Goal: Book appointment/travel/reservation

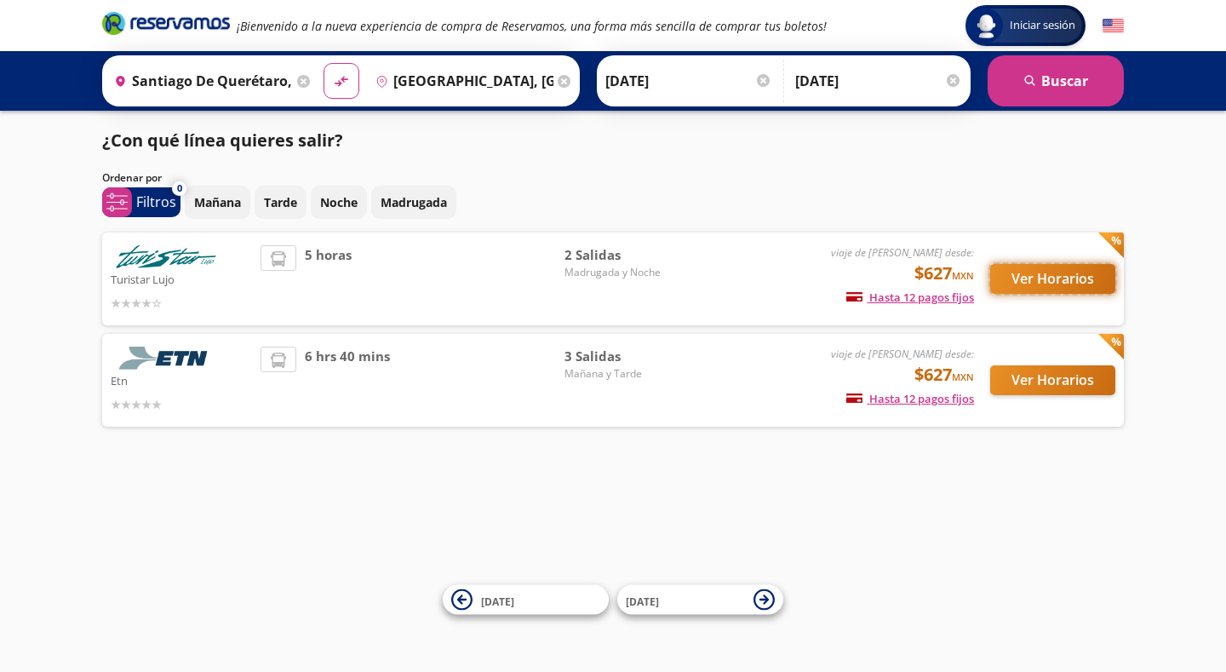
click at [1047, 273] on button "Ver Horarios" at bounding box center [1052, 279] width 125 height 30
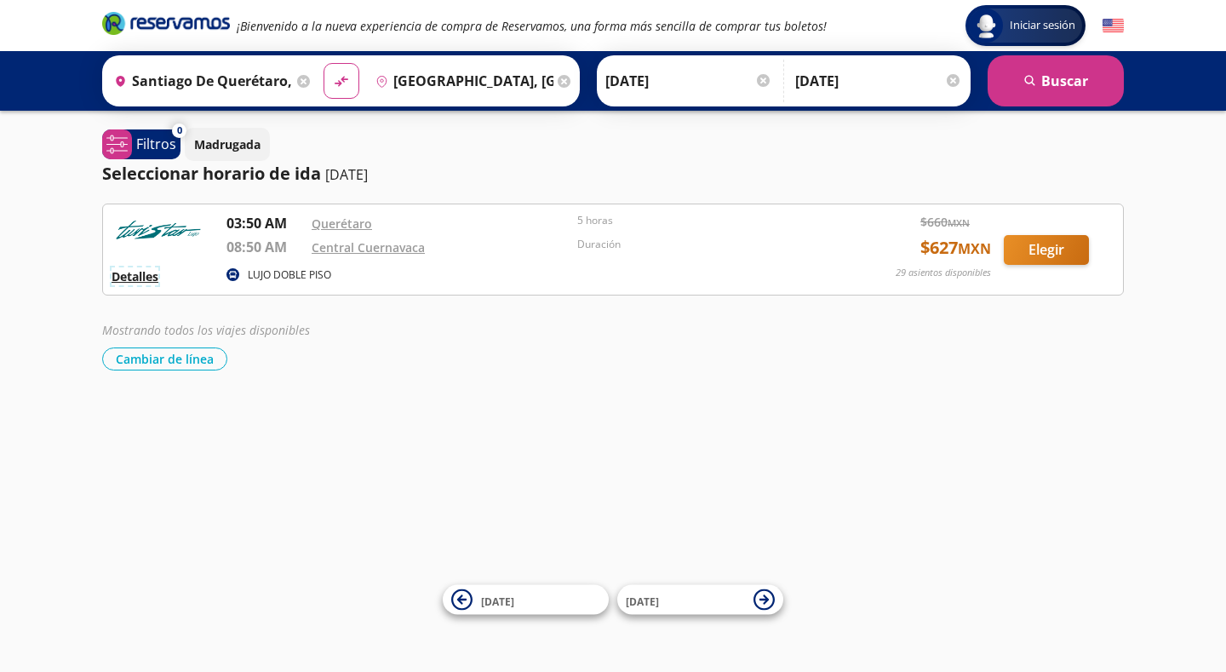
click at [129, 278] on button "Detalles" at bounding box center [135, 276] width 47 height 18
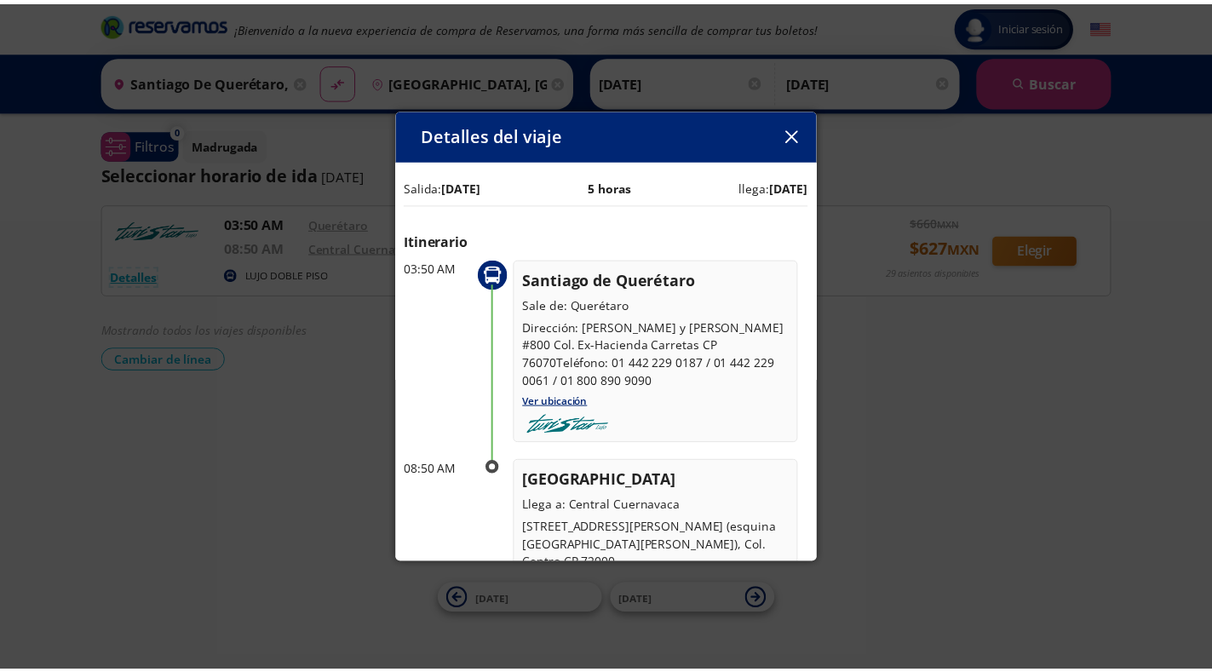
scroll to position [162, 0]
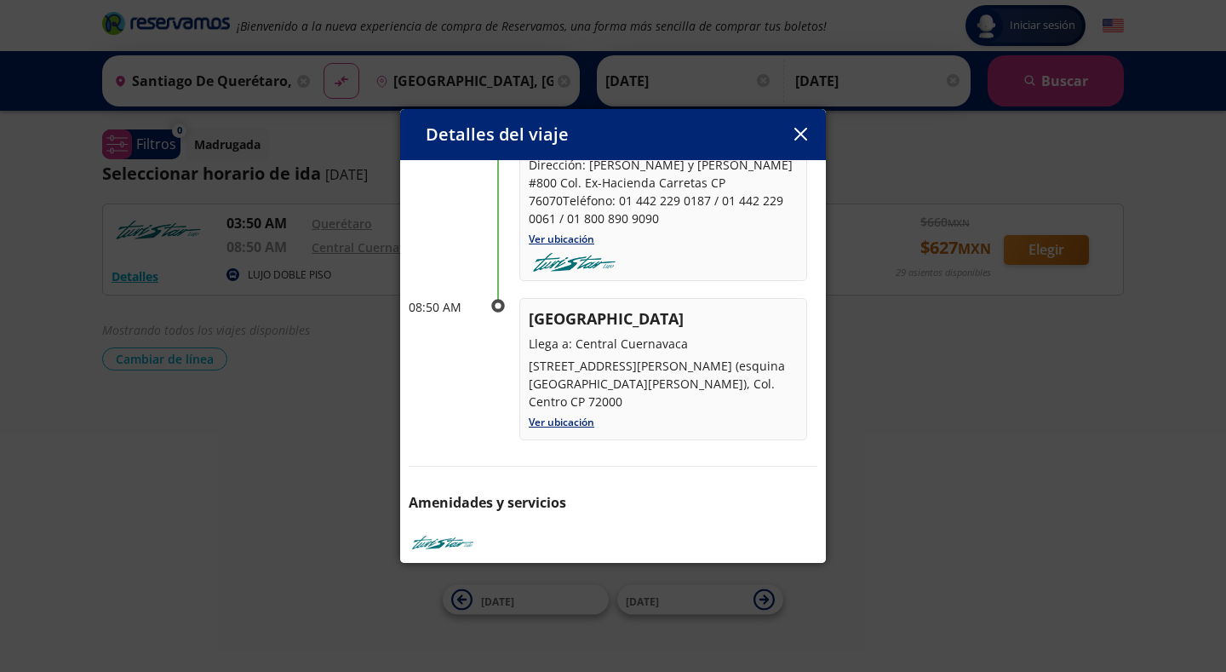
click at [797, 128] on icon "button" at bounding box center [801, 134] width 13 height 13
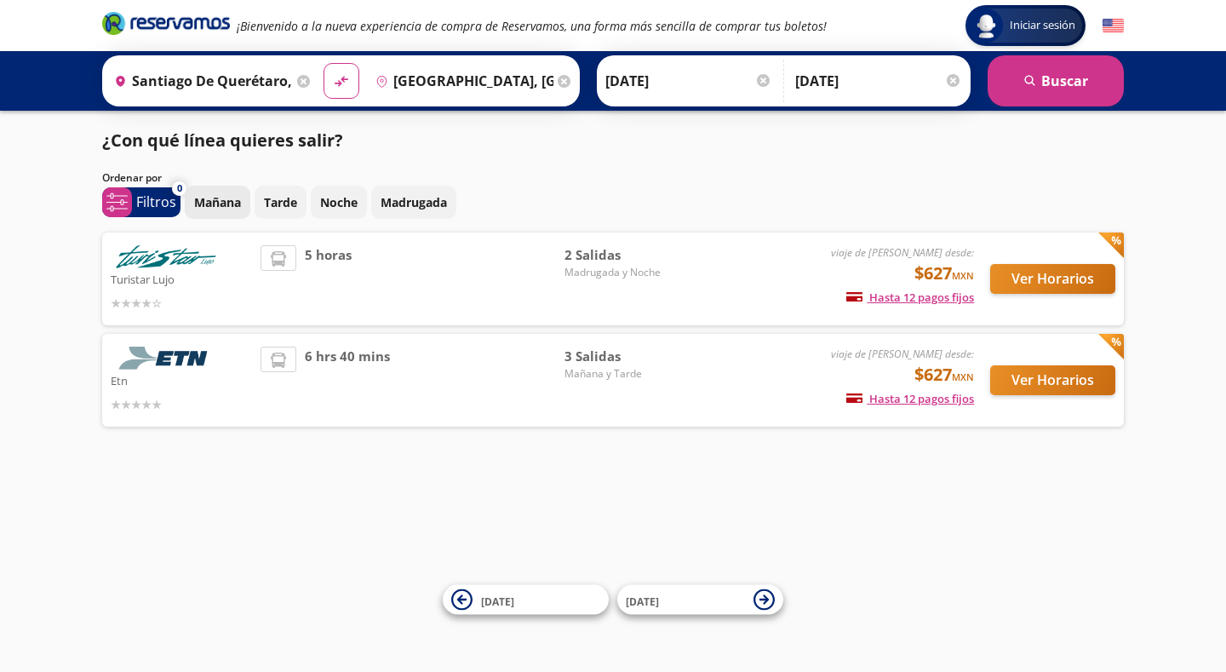
click at [232, 202] on p "Mañana" at bounding box center [217, 202] width 47 height 18
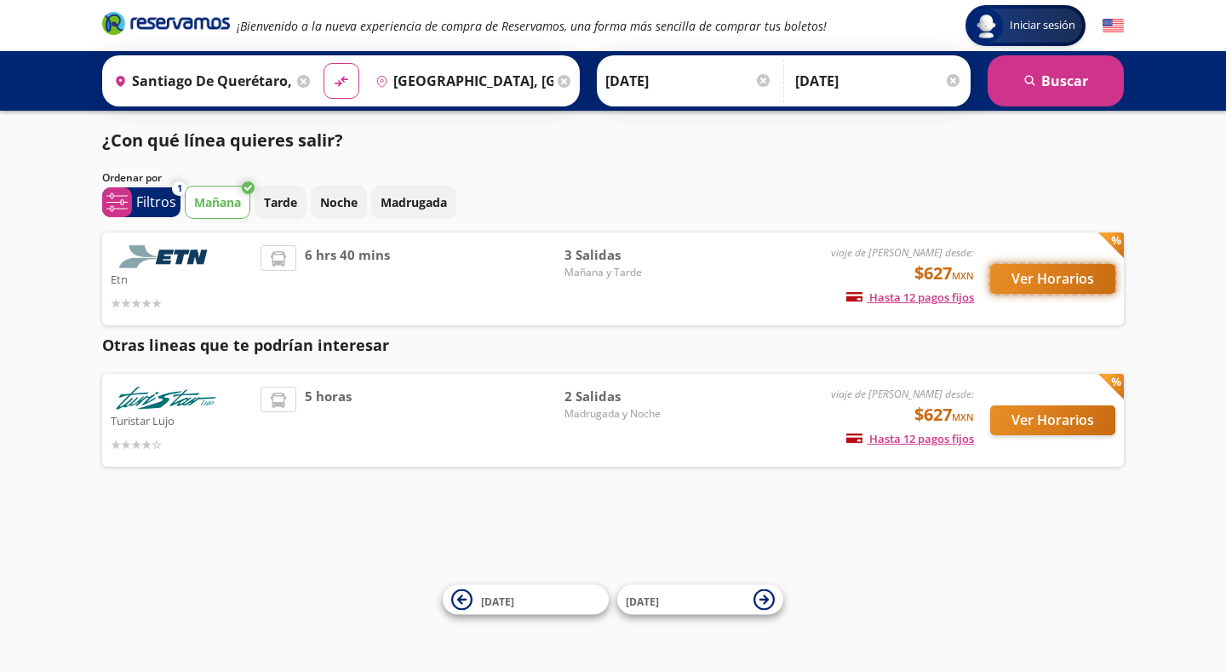
click at [1048, 273] on button "Ver Horarios" at bounding box center [1052, 279] width 125 height 30
